Goal: Find specific page/section: Find specific page/section

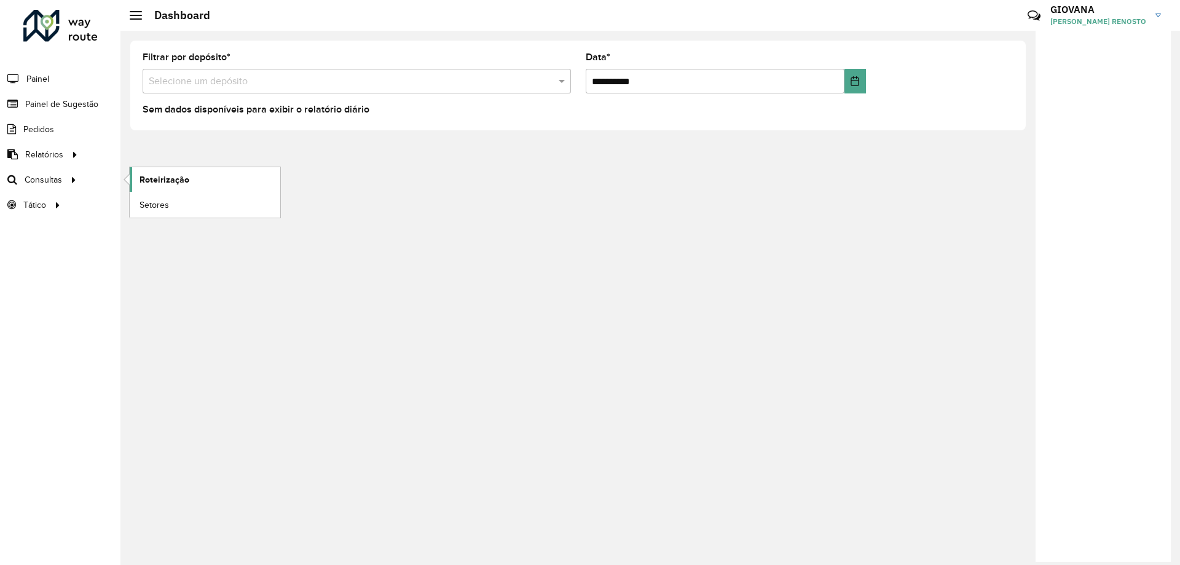
click at [231, 174] on link "Roteirização" at bounding box center [205, 179] width 151 height 25
